Goal: Task Accomplishment & Management: Use online tool/utility

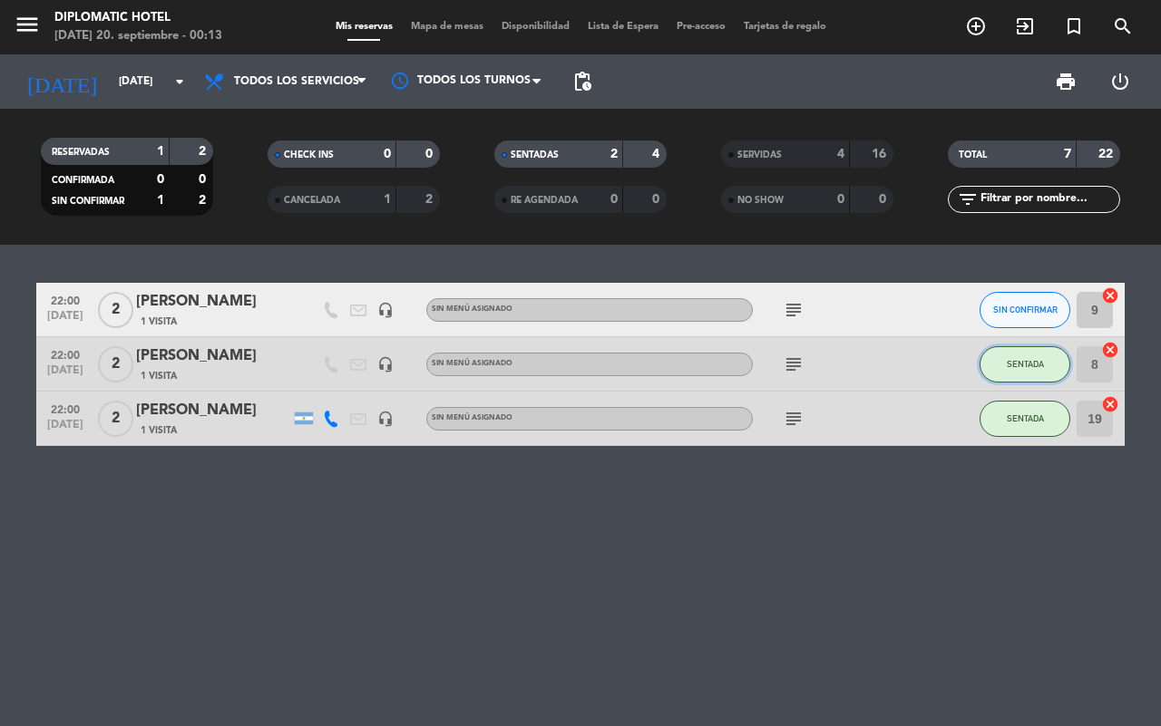
click at [1008, 355] on button "SENTADA" at bounding box center [1024, 364] width 91 height 36
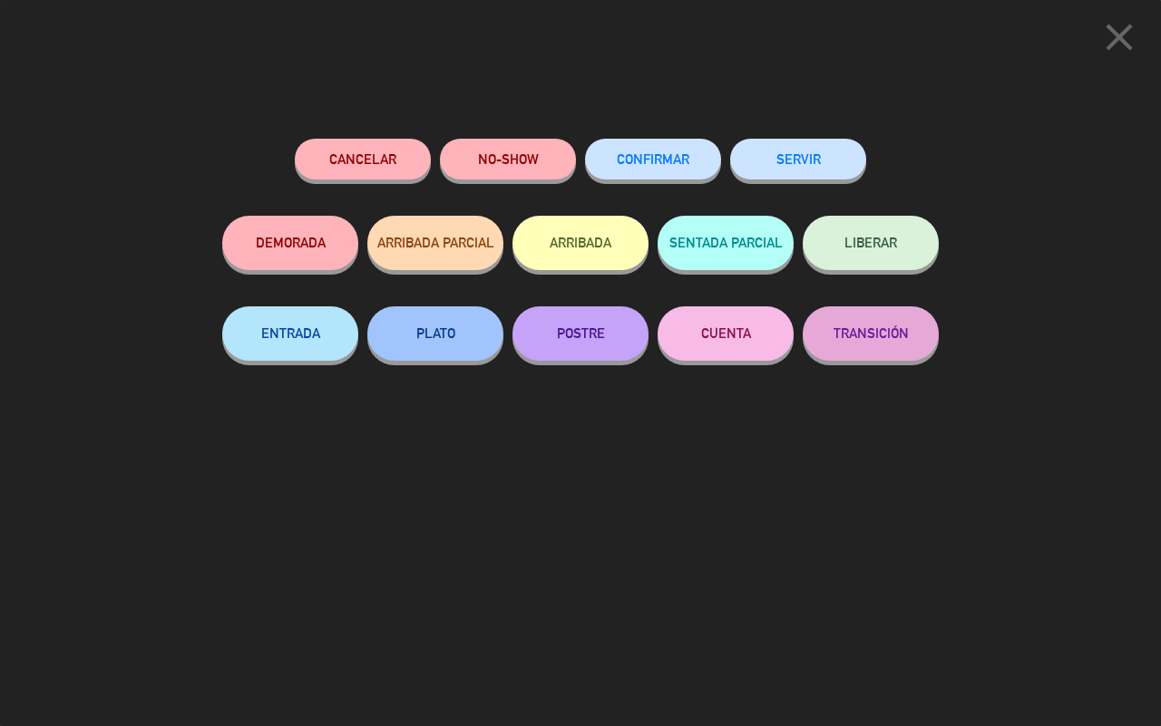
click at [827, 152] on button "SERVIR" at bounding box center [798, 159] width 136 height 41
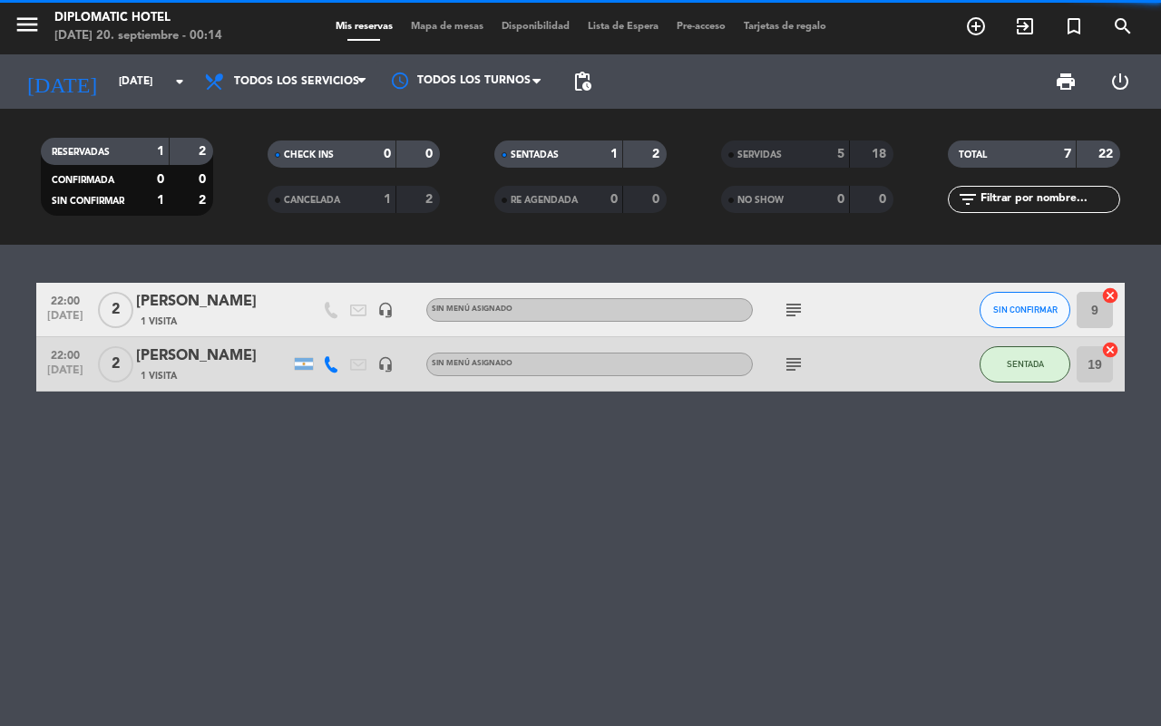
click at [1035, 427] on div "22:00 [DATE] 2 [PERSON_NAME] 1 Visita headset_mic Sin menú asignado subject SIN…" at bounding box center [580, 486] width 1161 height 482
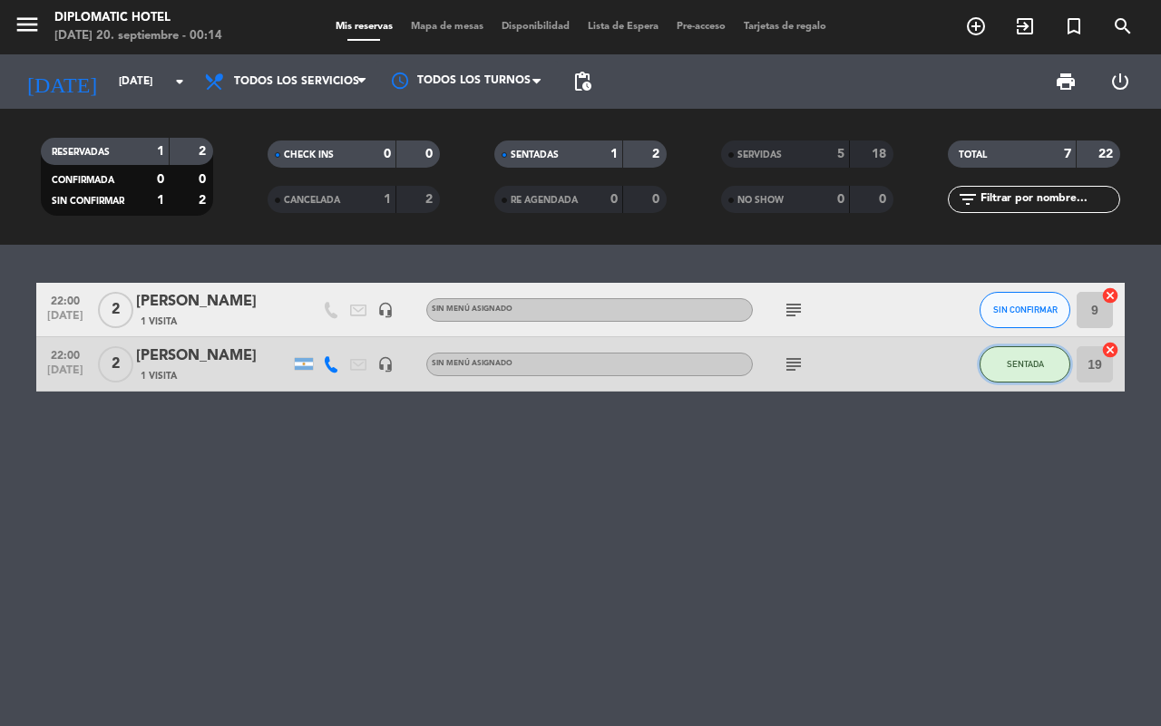
click at [1020, 375] on button "SENTADA" at bounding box center [1024, 364] width 91 height 36
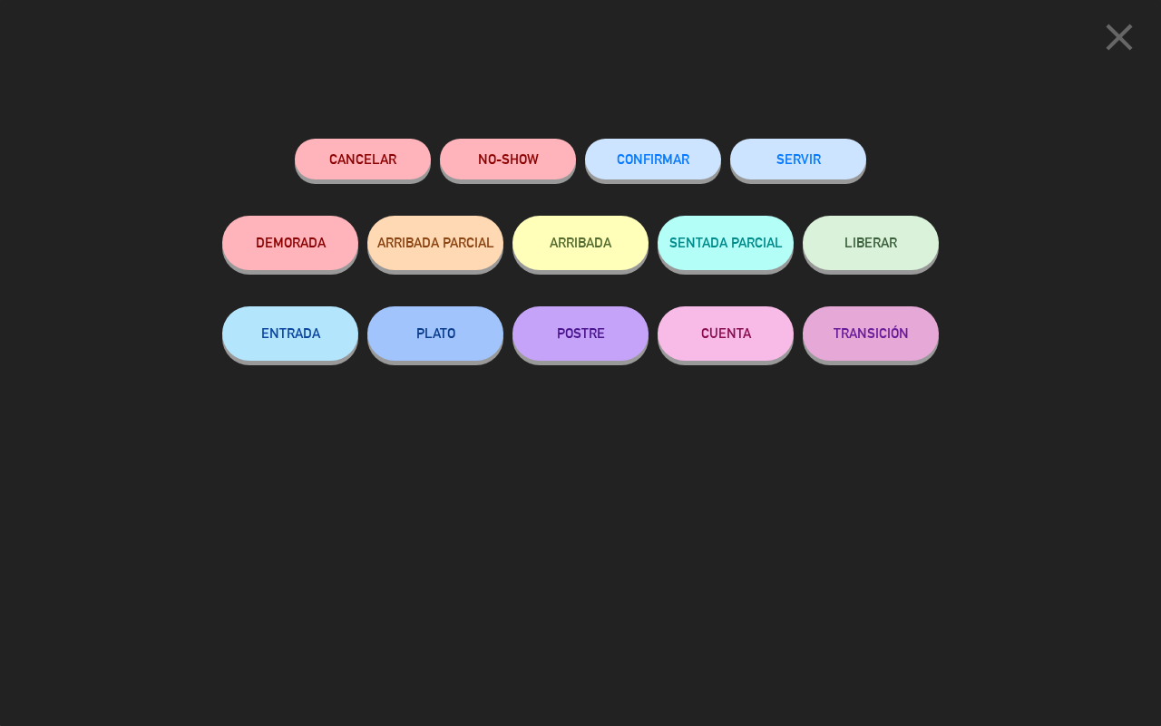
click at [819, 159] on button "SERVIR" at bounding box center [798, 159] width 136 height 41
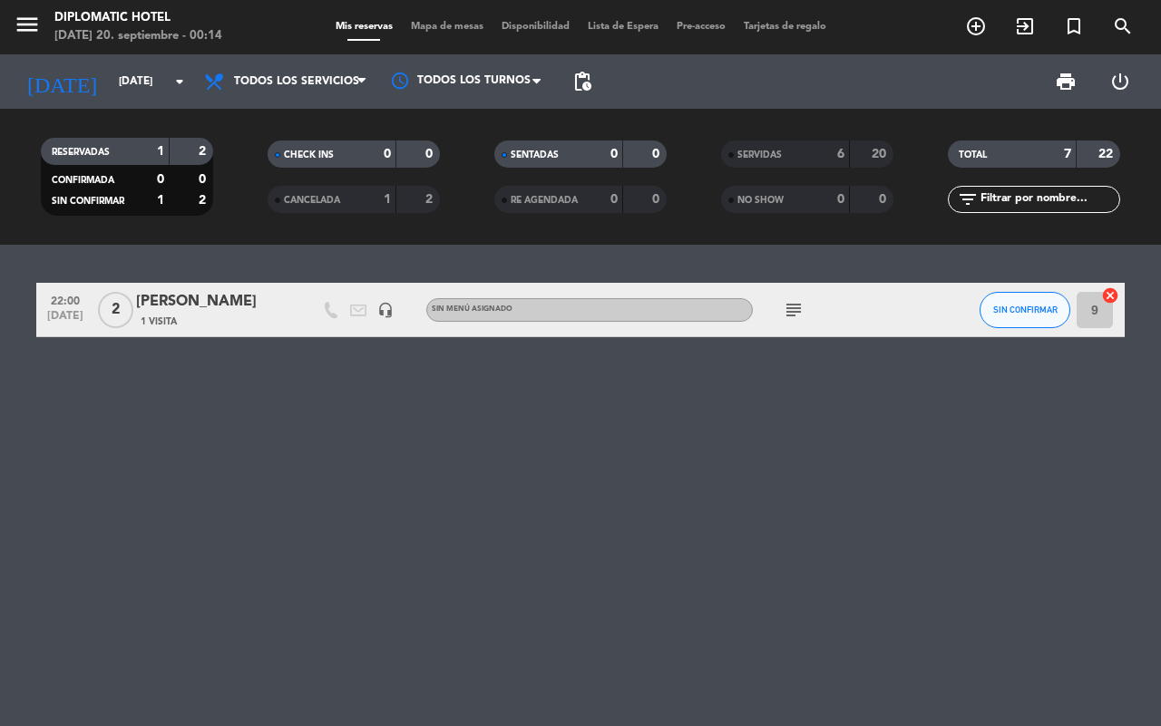
click at [683, 528] on div "22:00 [DATE] 2 [PERSON_NAME] 1 Visita headset_mic Sin menú asignado subject SIN…" at bounding box center [580, 486] width 1161 height 482
click at [780, 311] on span "subject" at bounding box center [793, 310] width 27 height 22
click at [792, 310] on icon "subject" at bounding box center [794, 310] width 22 height 22
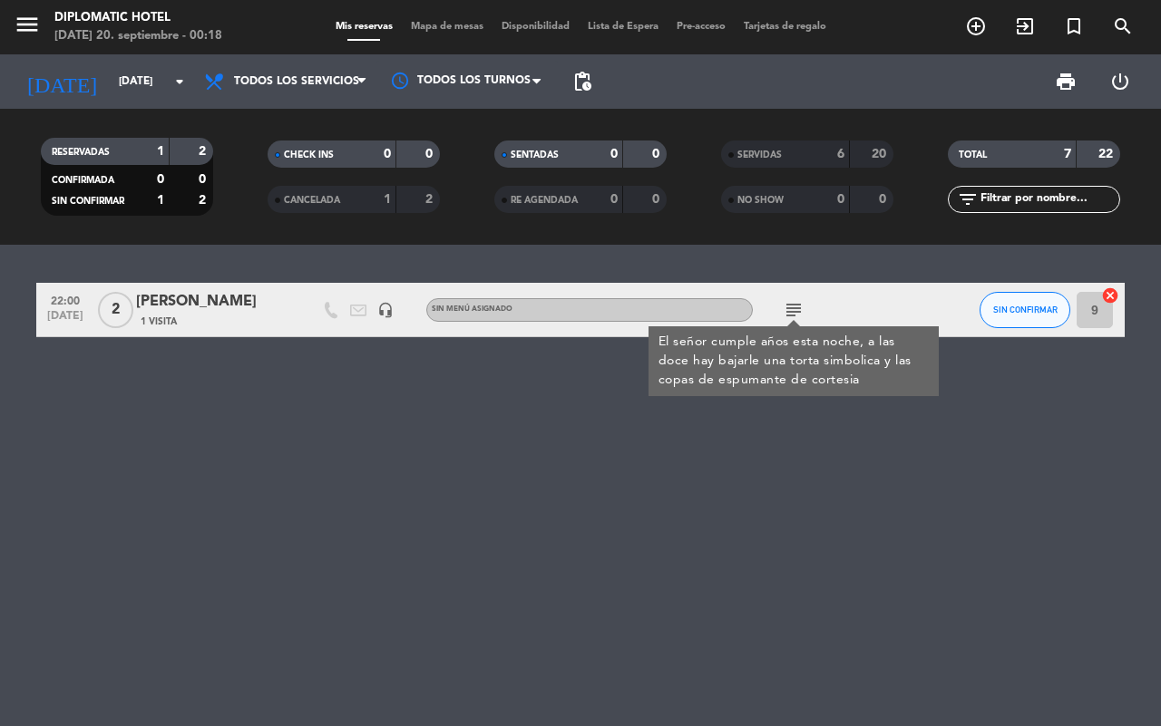
click at [435, 459] on div "22:00 [DATE] 2 [PERSON_NAME] 1 Visita headset_mic Sin menú asignado subject El …" at bounding box center [580, 486] width 1161 height 482
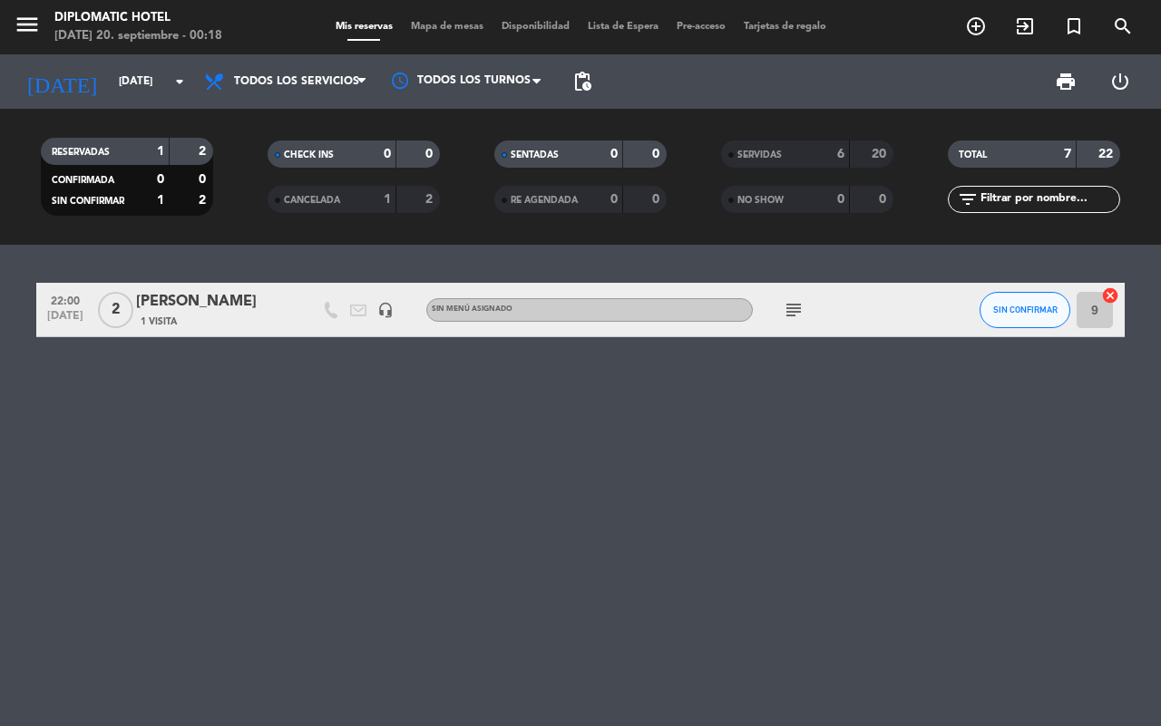
click at [800, 311] on icon "subject" at bounding box center [794, 310] width 22 height 22
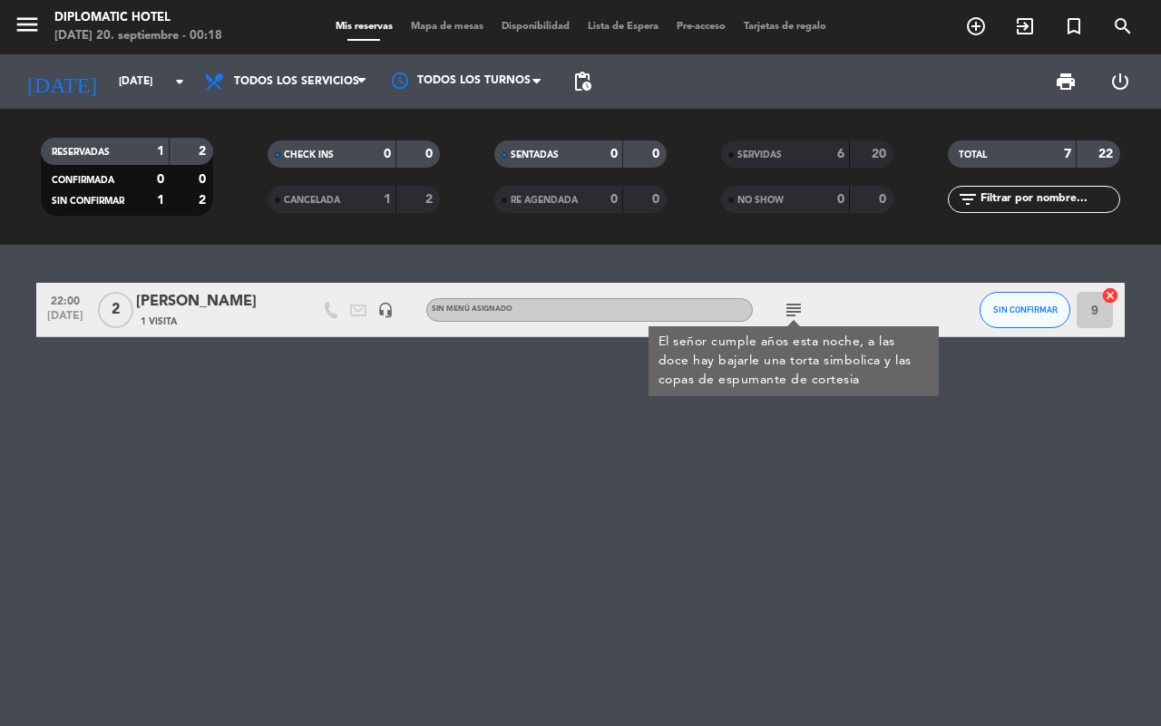
click at [751, 147] on div "SERVIDAS" at bounding box center [766, 154] width 83 height 21
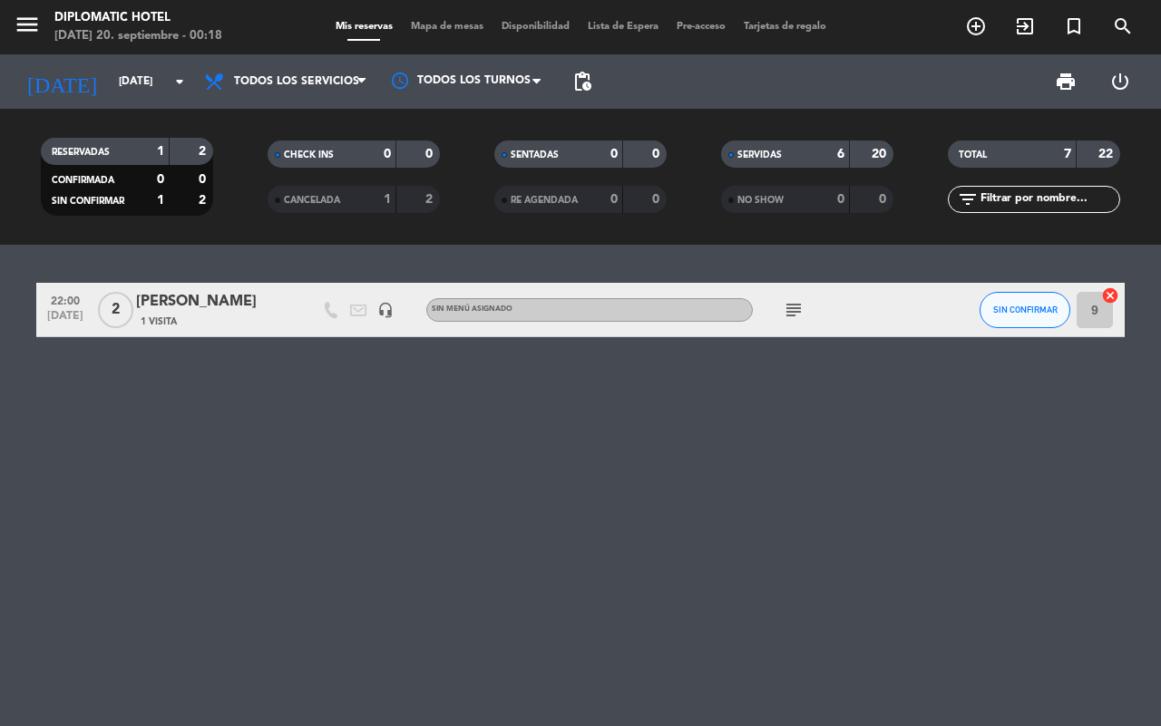
click at [749, 151] on span "SERVIDAS" at bounding box center [759, 155] width 44 height 9
click at [781, 144] on div "SERVIDAS" at bounding box center [766, 154] width 83 height 21
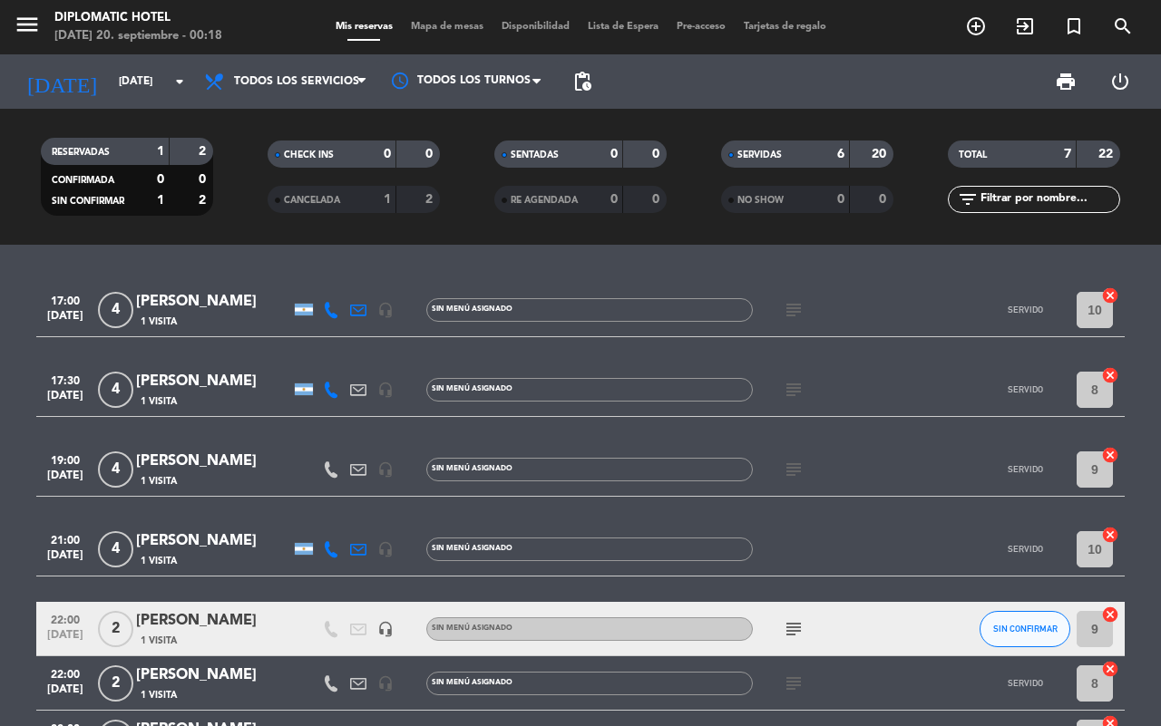
scroll to position [129, 0]
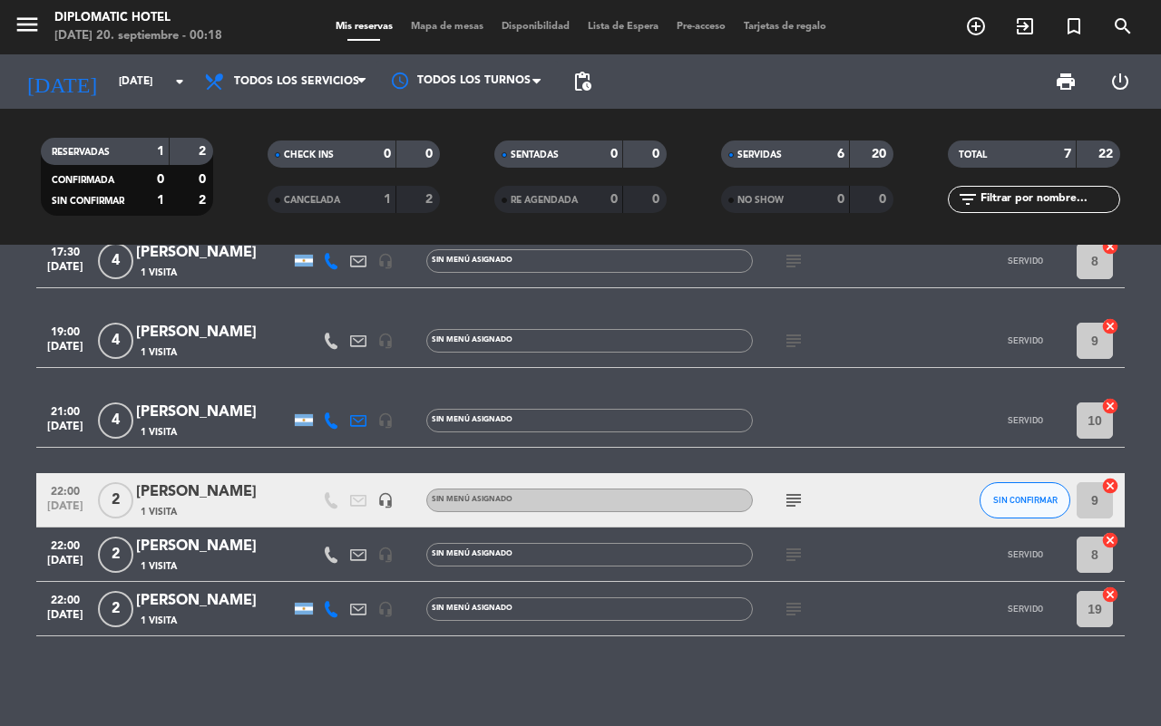
click at [792, 556] on icon "subject" at bounding box center [794, 555] width 22 height 22
click at [796, 613] on icon "subject" at bounding box center [794, 610] width 22 height 22
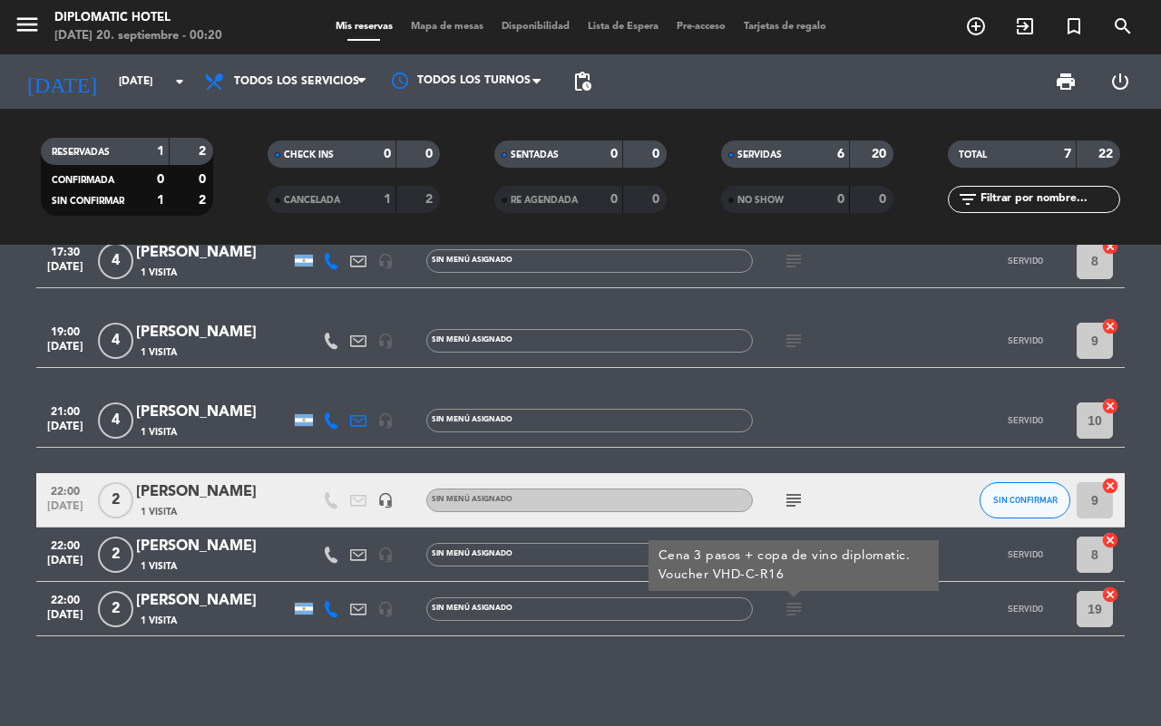
drag, startPoint x: 638, startPoint y: 667, endPoint x: 623, endPoint y: 673, distance: 15.5
click at [638, 667] on div "17:00 [DATE] 4 [PERSON_NAME] 1 Visita headset_mic Sin menú asignado subject SER…" at bounding box center [580, 486] width 1161 height 482
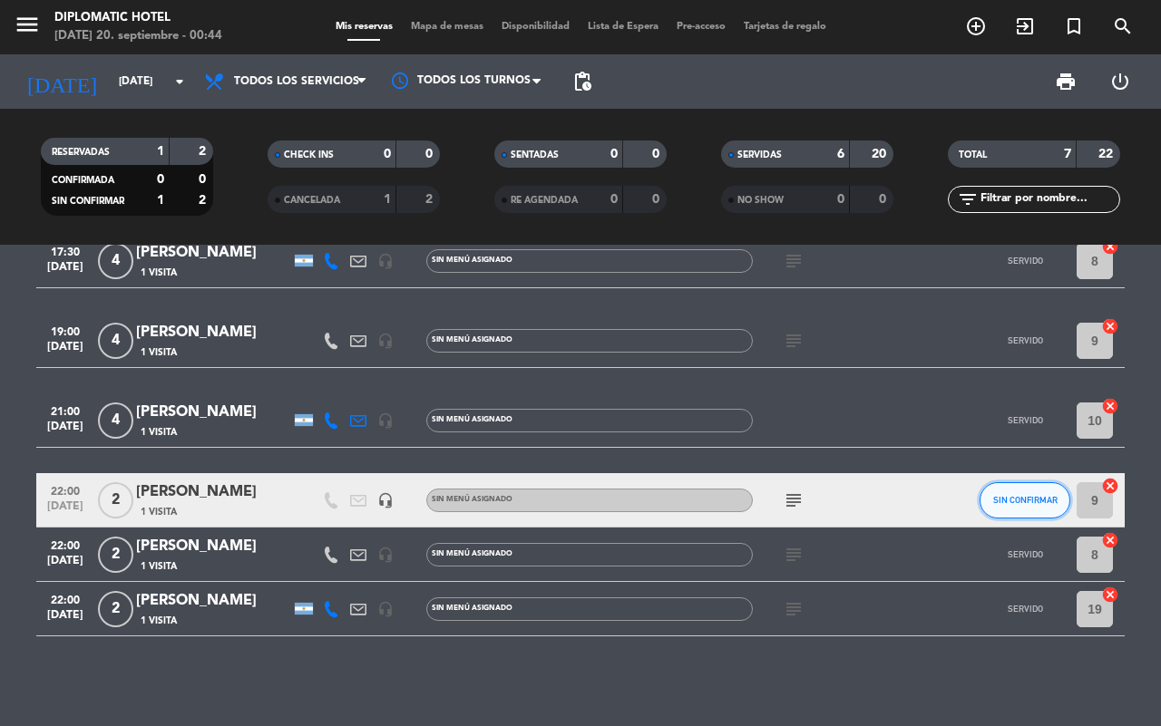
click at [996, 500] on span "SIN CONFIRMAR" at bounding box center [1025, 500] width 64 height 10
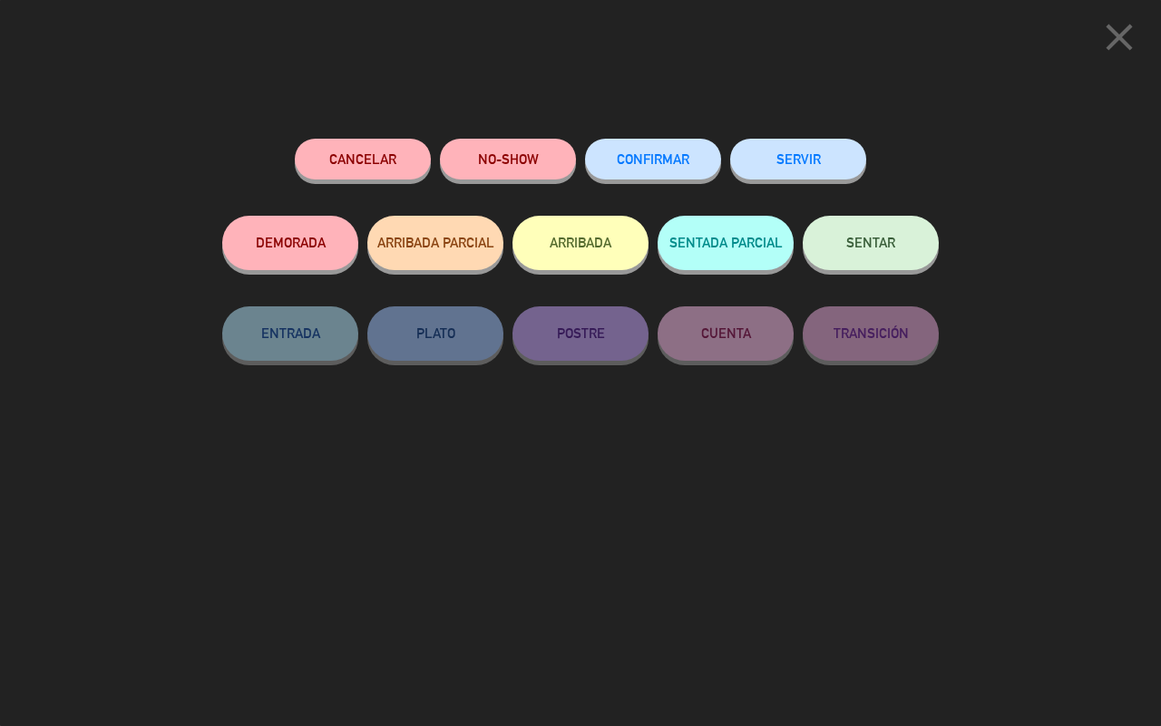
click at [1120, 25] on icon "close" at bounding box center [1118, 37] width 45 height 45
